Goal: Task Accomplishment & Management: Use online tool/utility

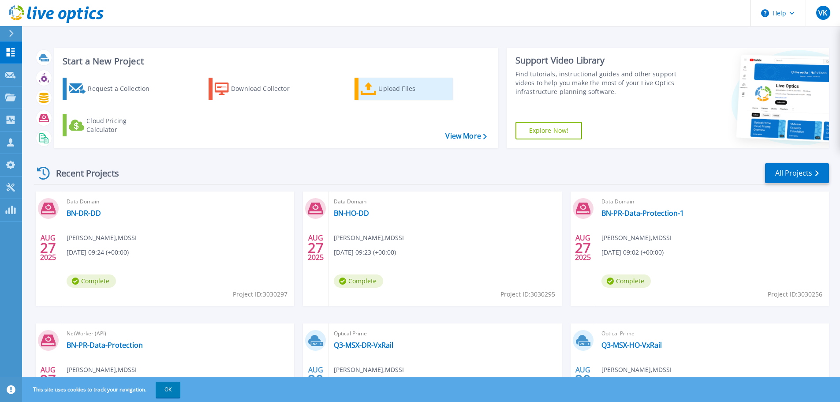
click at [391, 93] on div "Upload Files" at bounding box center [413, 89] width 71 height 18
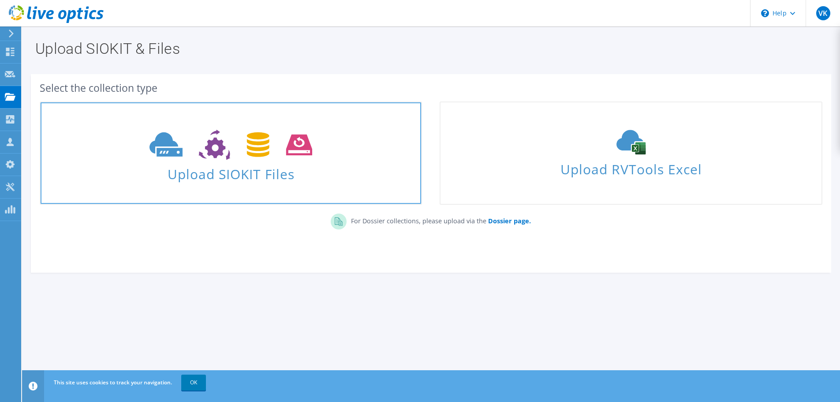
click at [232, 166] on span "Upload SIOKIT Files" at bounding box center [231, 171] width 381 height 19
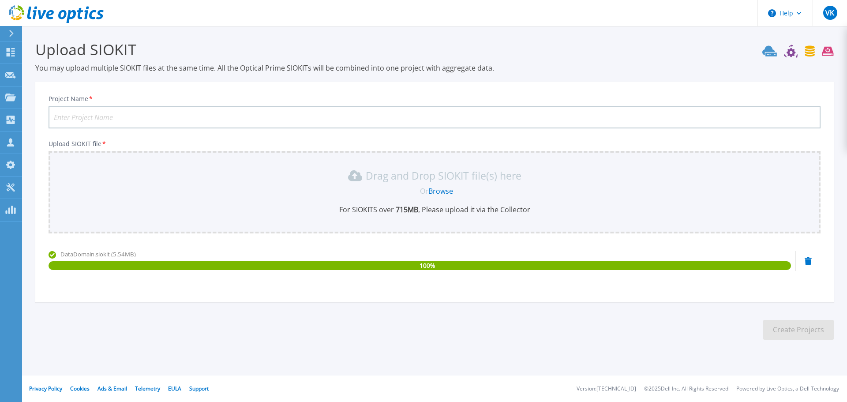
click at [299, 111] on input "Project Name *" at bounding box center [435, 117] width 772 height 22
paste input "BNPRDDtechRefresh"
click at [65, 119] on input "BNPRDDtechRefresh" at bounding box center [435, 117] width 772 height 22
click at [73, 115] on input "BN-PRDDtechRefresh" at bounding box center [435, 117] width 772 height 22
click at [88, 115] on input "BN-PR-DDtechRefresh" at bounding box center [435, 117] width 772 height 22
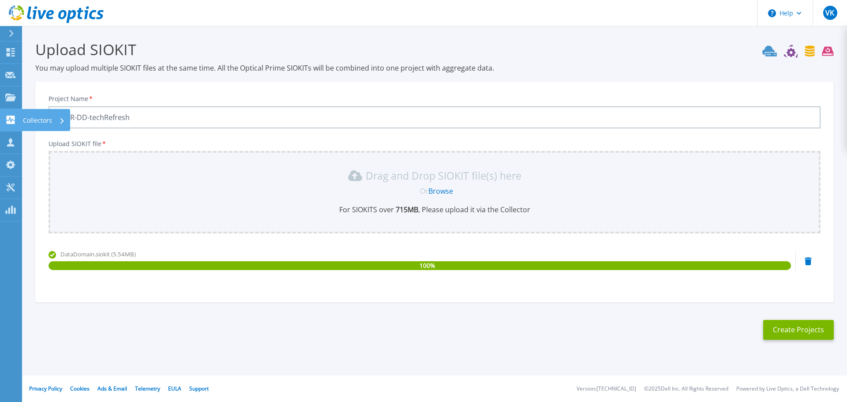
drag, startPoint x: 146, startPoint y: 116, endPoint x: 13, endPoint y: 115, distance: 133.6
click at [13, 115] on div "Help VK Channel Partner Venkateshan Kumaresan v.kumaresan@abc-oman.om MDSSI My …" at bounding box center [423, 201] width 847 height 402
type input "BN-PR-DD-techRefresh"
click at [796, 329] on button "Create Projects" at bounding box center [798, 330] width 71 height 20
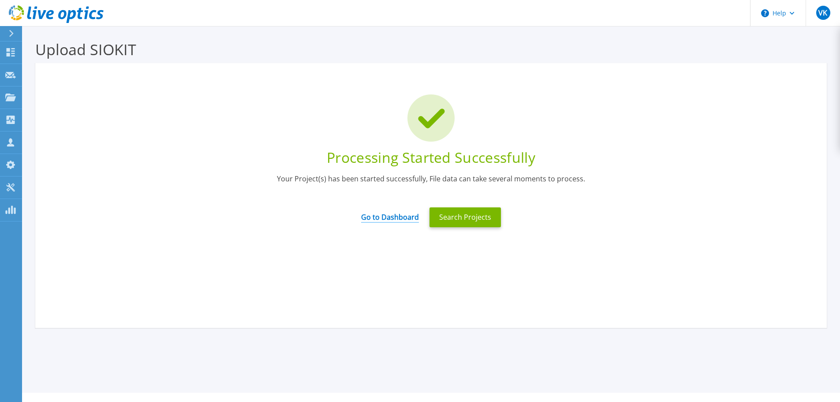
click at [404, 216] on link "Go to Dashboard" at bounding box center [390, 213] width 58 height 17
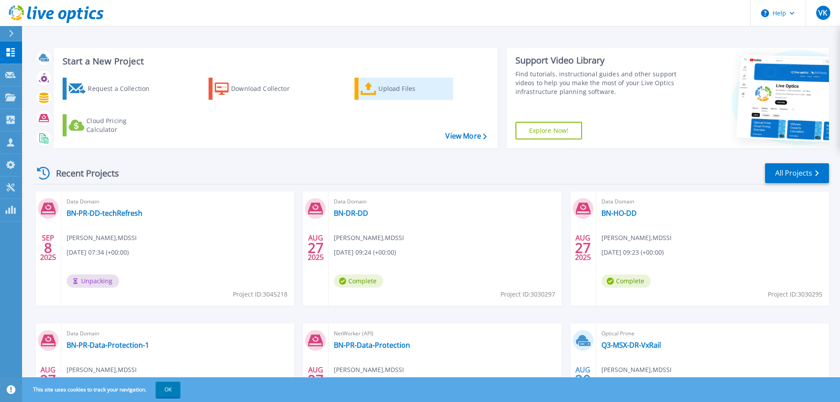
click at [396, 93] on div "Upload Files" at bounding box center [413, 89] width 71 height 18
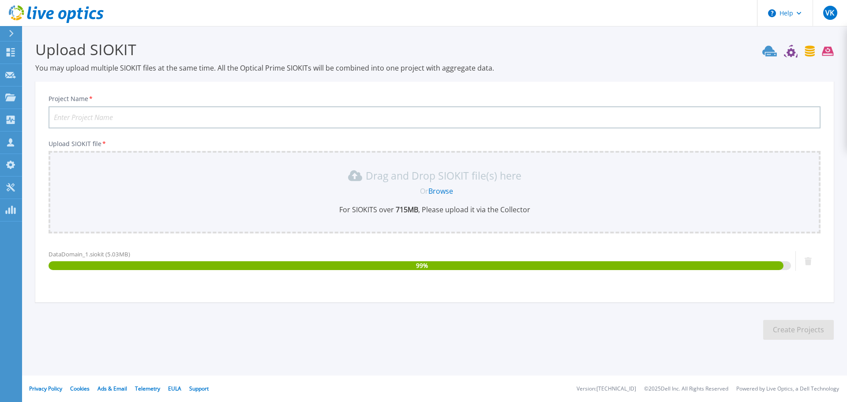
click at [117, 126] on input "Project Name *" at bounding box center [435, 117] width 772 height 22
paste input "BN-PR-DD-techRefresh"
click at [73, 117] on input "BN-PR-DD-techRefresh" at bounding box center [435, 117] width 772 height 22
type input "BN-PR2-DD-techRefresh"
click at [787, 334] on button "Create Projects" at bounding box center [798, 330] width 71 height 20
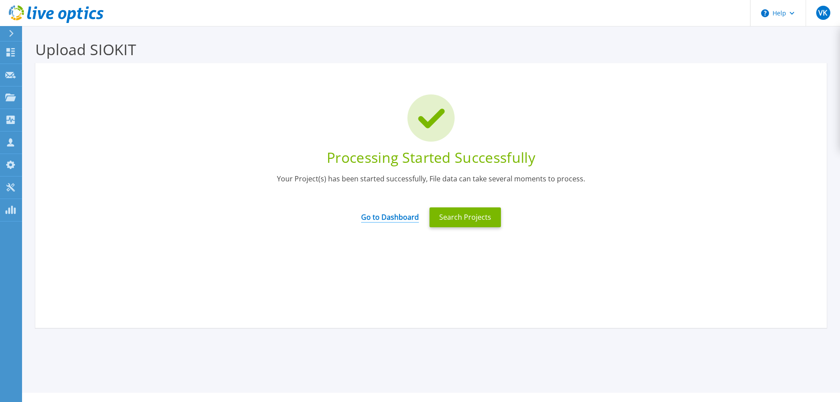
click at [383, 216] on link "Go to Dashboard" at bounding box center [390, 213] width 58 height 17
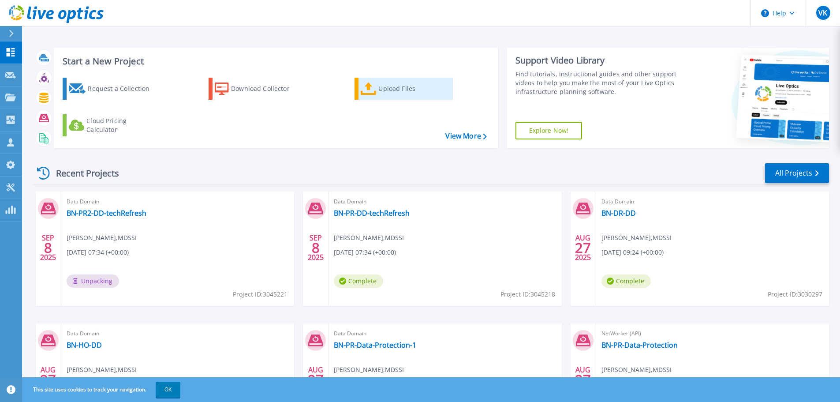
click at [416, 99] on link "Upload Files" at bounding box center [404, 89] width 98 height 22
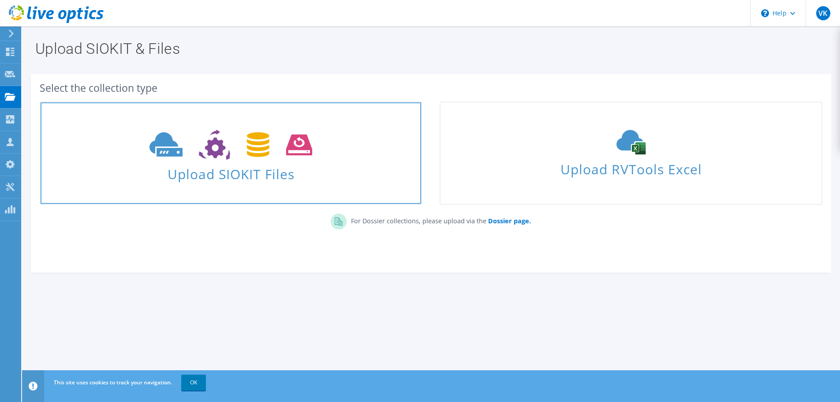
click at [213, 177] on span "Upload SIOKIT Files" at bounding box center [231, 171] width 381 height 19
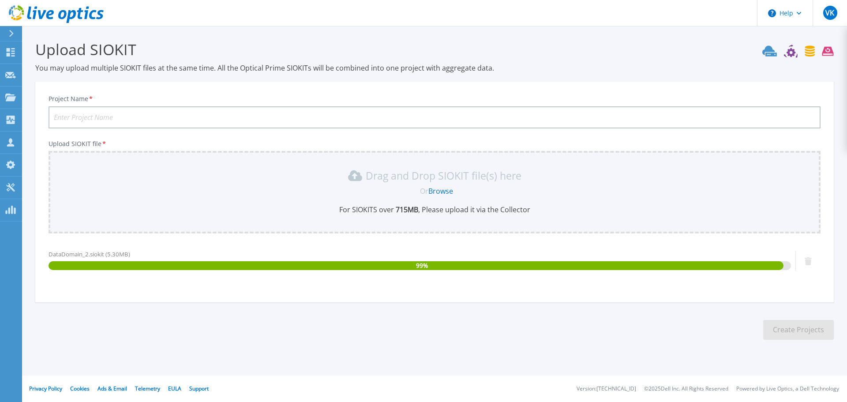
click at [120, 118] on input "Project Name *" at bounding box center [435, 117] width 772 height 22
paste input "BN-PR-DD-techRefresh"
click at [71, 115] on input "BN-PR-DD-techRefresh" at bounding box center [435, 117] width 772 height 22
type input "BN-DR-DD-techRefresh"
click at [799, 333] on button "Create Projects" at bounding box center [798, 330] width 71 height 20
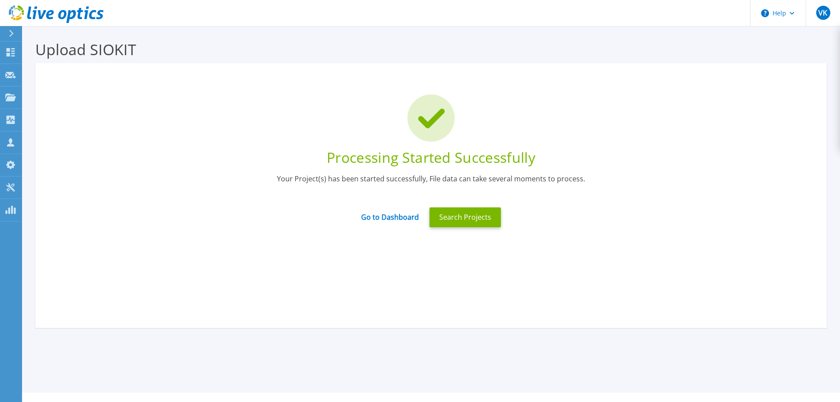
click at [389, 225] on div "Go to Dashboard" at bounding box center [390, 217] width 68 height 19
click at [389, 221] on link "Go to Dashboard" at bounding box center [390, 213] width 58 height 17
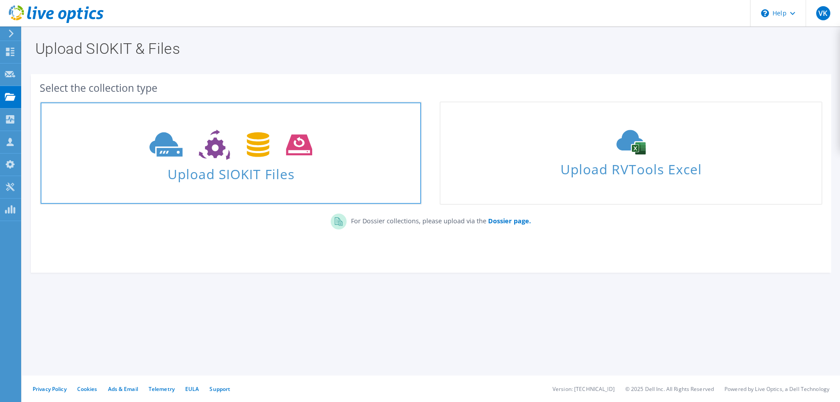
click at [227, 175] on span "Upload SIOKIT Files" at bounding box center [231, 171] width 381 height 19
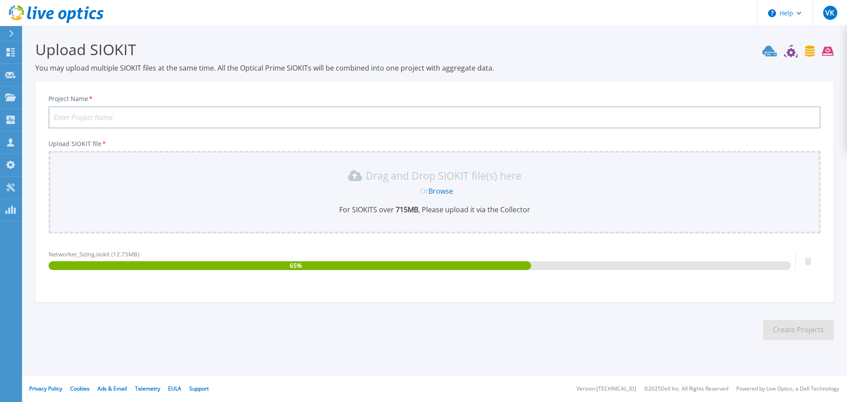
click at [120, 122] on input "Project Name *" at bounding box center [435, 117] width 772 height 22
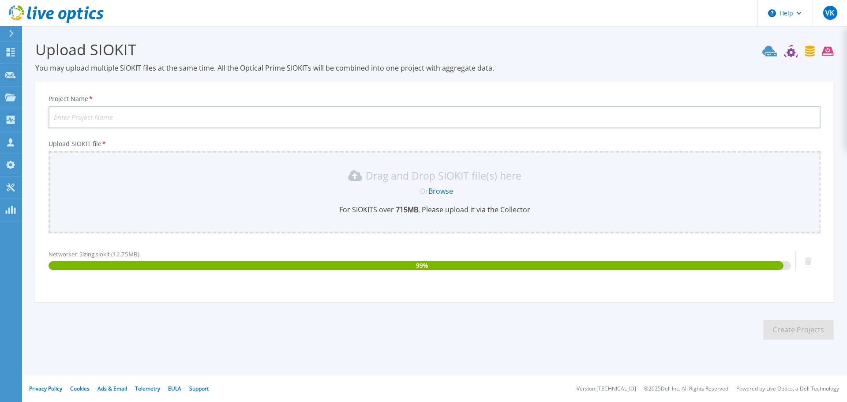
paste input "BN-PR-DD-techRefresh"
click at [84, 116] on input "BN-PR-DD-techRefresh" at bounding box center [435, 117] width 772 height 22
type input "BN-PR-Networker-techRefresh"
click at [803, 325] on button "Create Projects" at bounding box center [798, 330] width 71 height 20
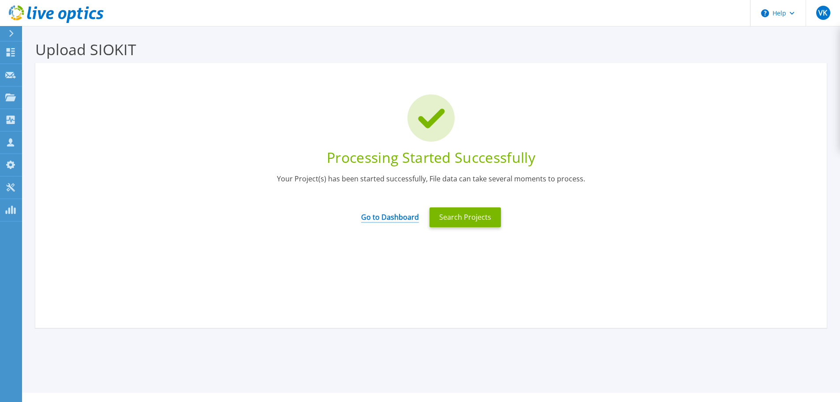
click at [395, 218] on link "Go to Dashboard" at bounding box center [390, 213] width 58 height 17
